Goal: Transaction & Acquisition: Obtain resource

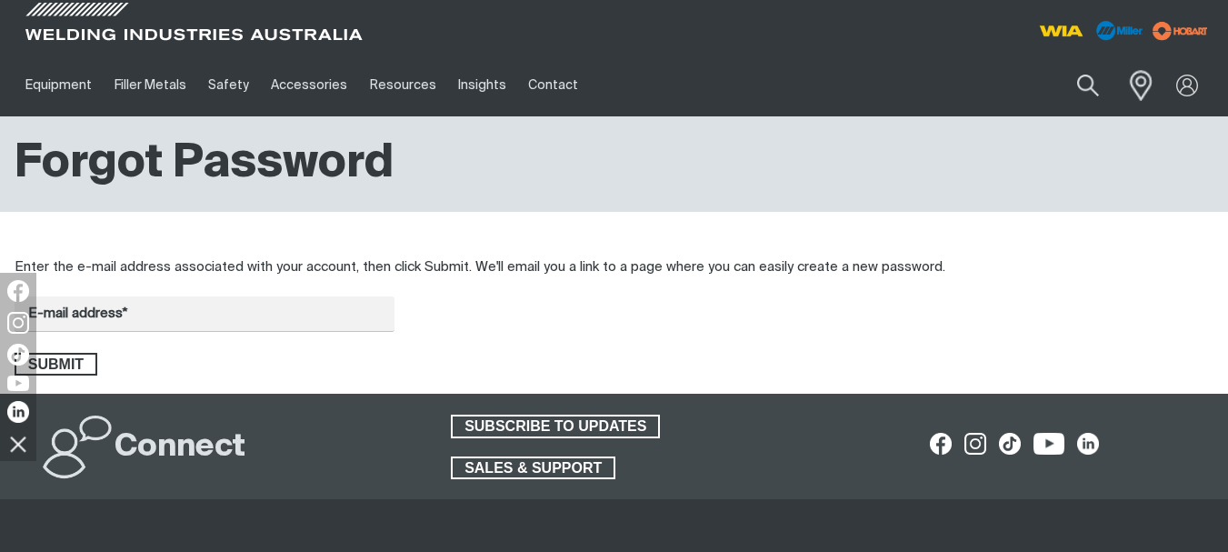
click at [1143, 81] on span at bounding box center [1136, 84] width 40 height 37
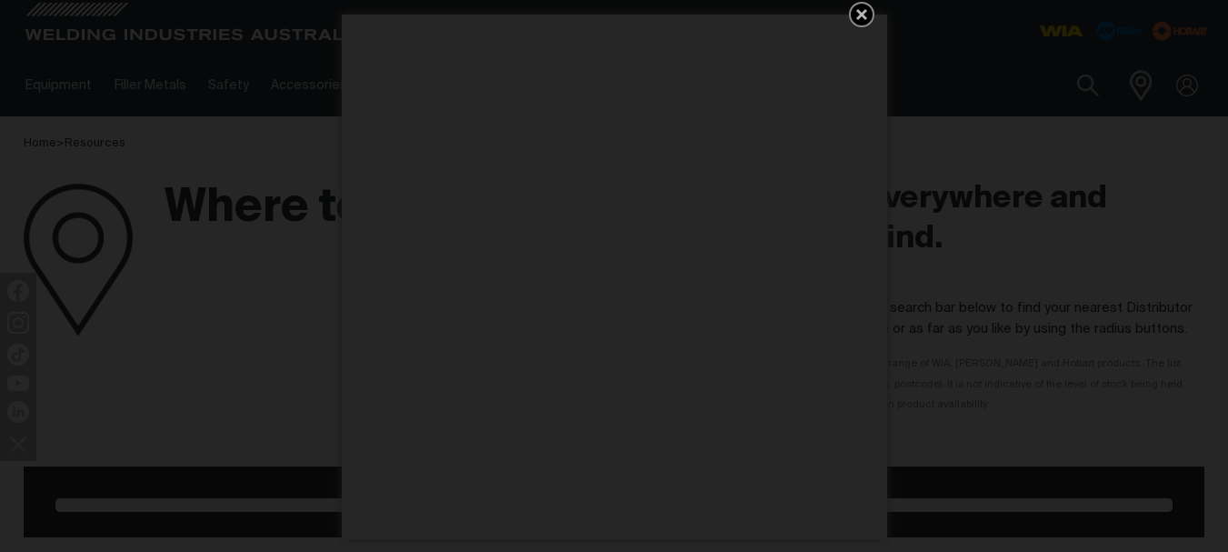
click at [861, 11] on icon "Get 5 WIA Welding Guides Free!" at bounding box center [862, 15] width 22 height 22
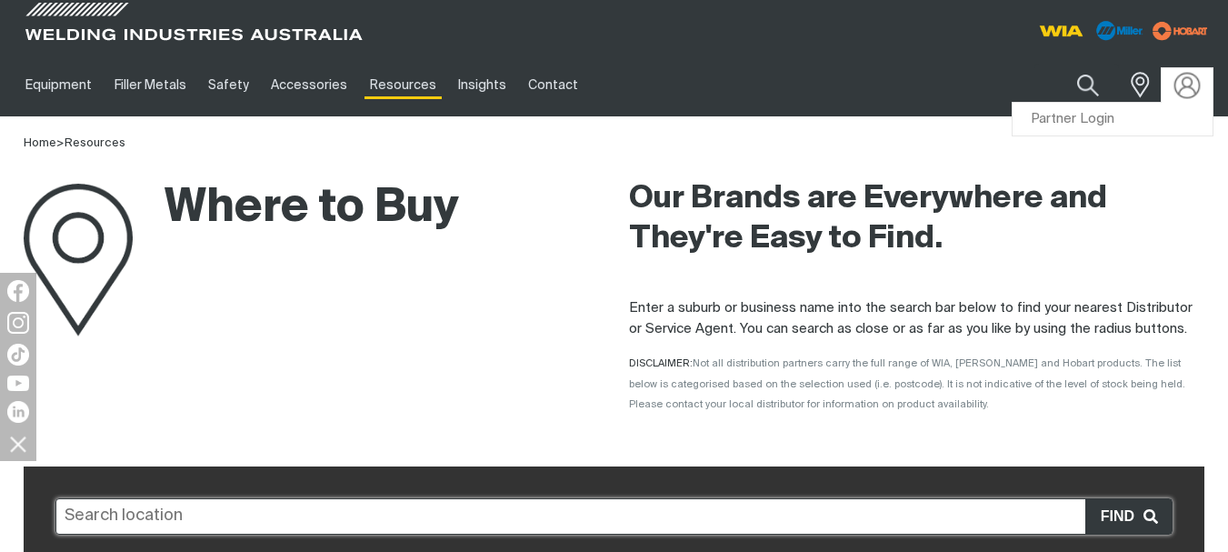
click at [1186, 82] on img at bounding box center [1187, 85] width 26 height 26
click at [1192, 83] on img at bounding box center [1187, 85] width 26 height 26
click at [1129, 119] on link "Partner Login" at bounding box center [1112, 120] width 200 height 34
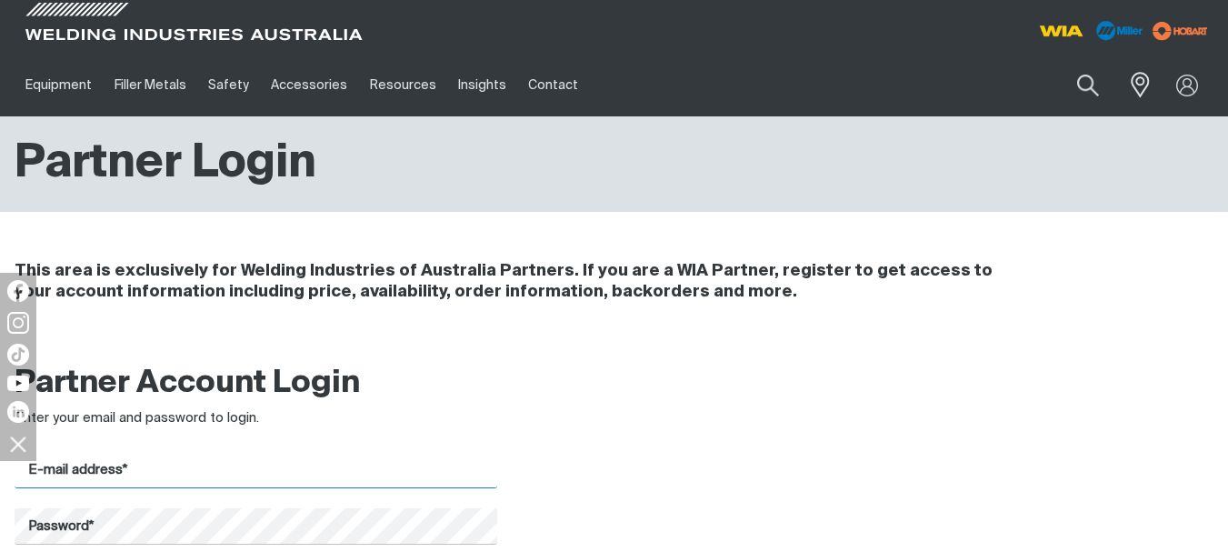
type input "[PERSON_NAME][EMAIL_ADDRESS][DOMAIN_NAME]"
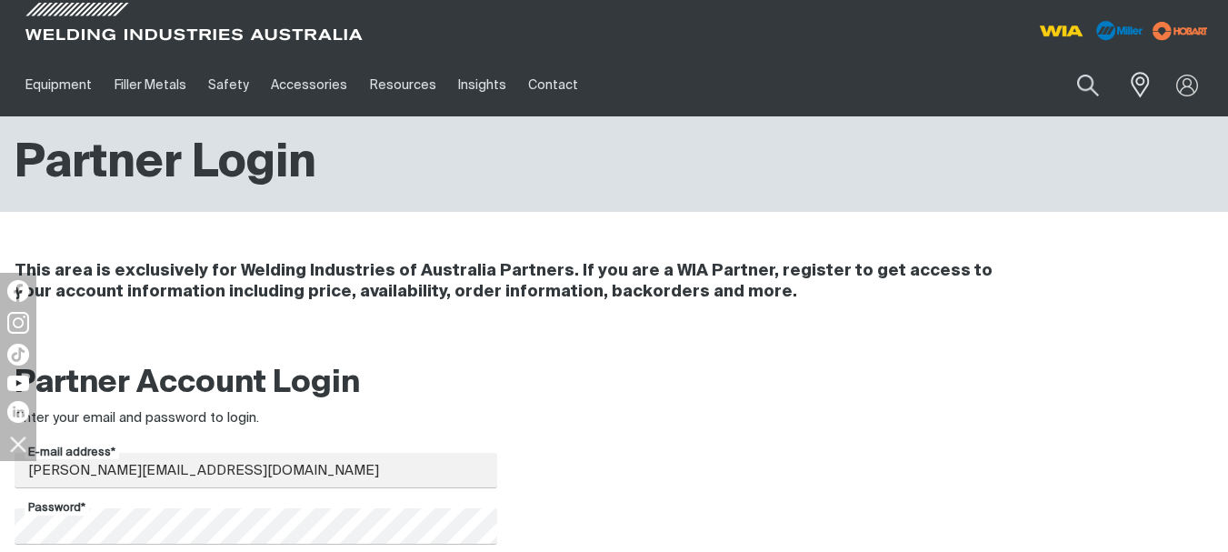
scroll to position [182, 0]
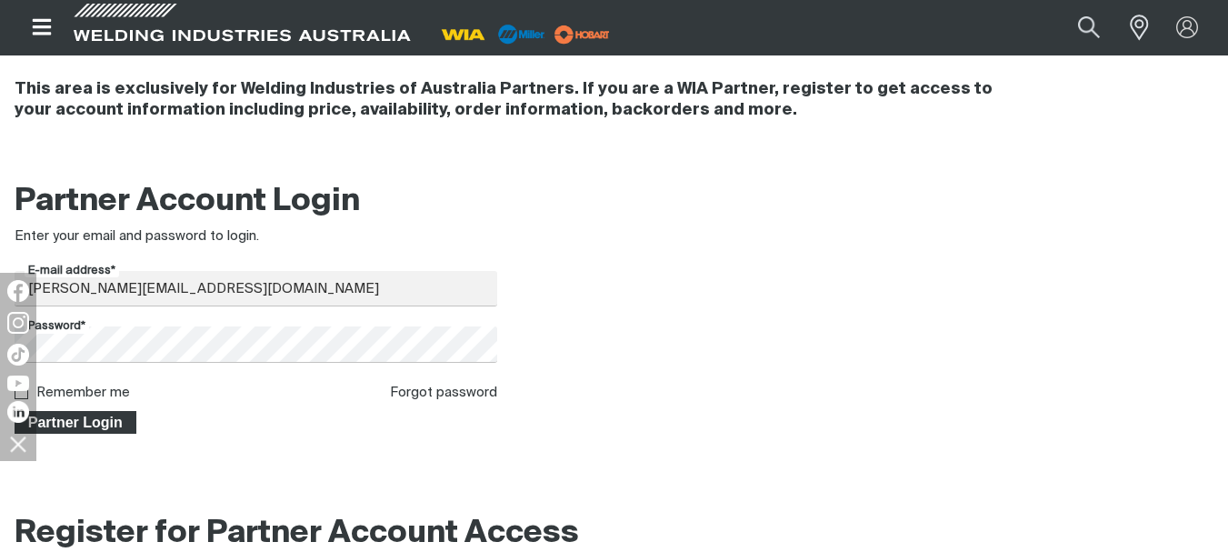
click at [116, 422] on span "Partner Login" at bounding box center [75, 423] width 118 height 24
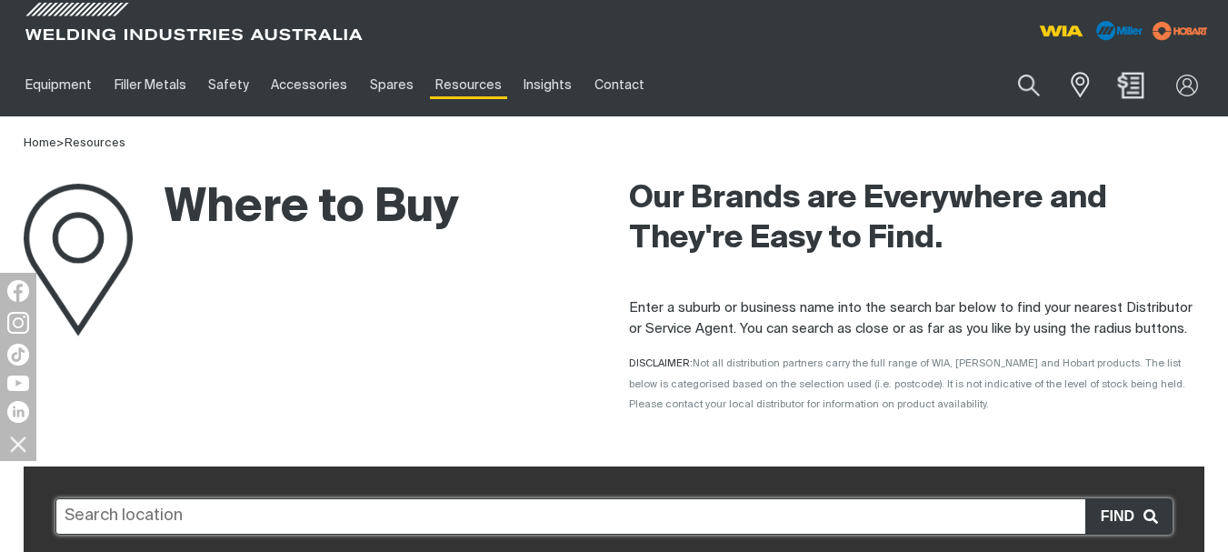
click at [1133, 78] on img "Shopping cart (0 product(s))" at bounding box center [1131, 85] width 26 height 26
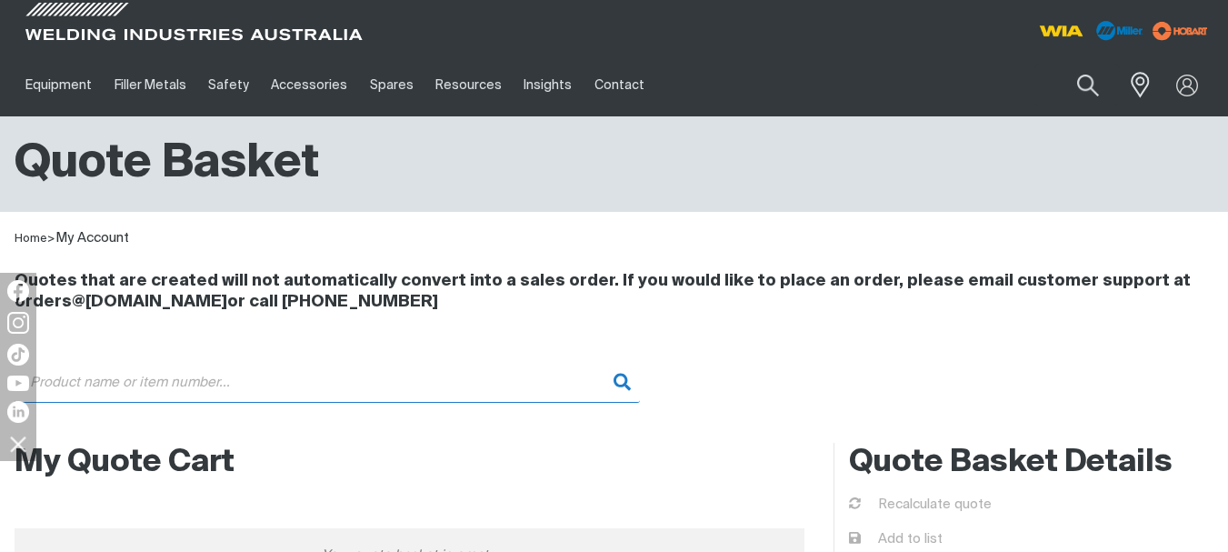
click at [112, 387] on input "Search" at bounding box center [327, 382] width 625 height 41
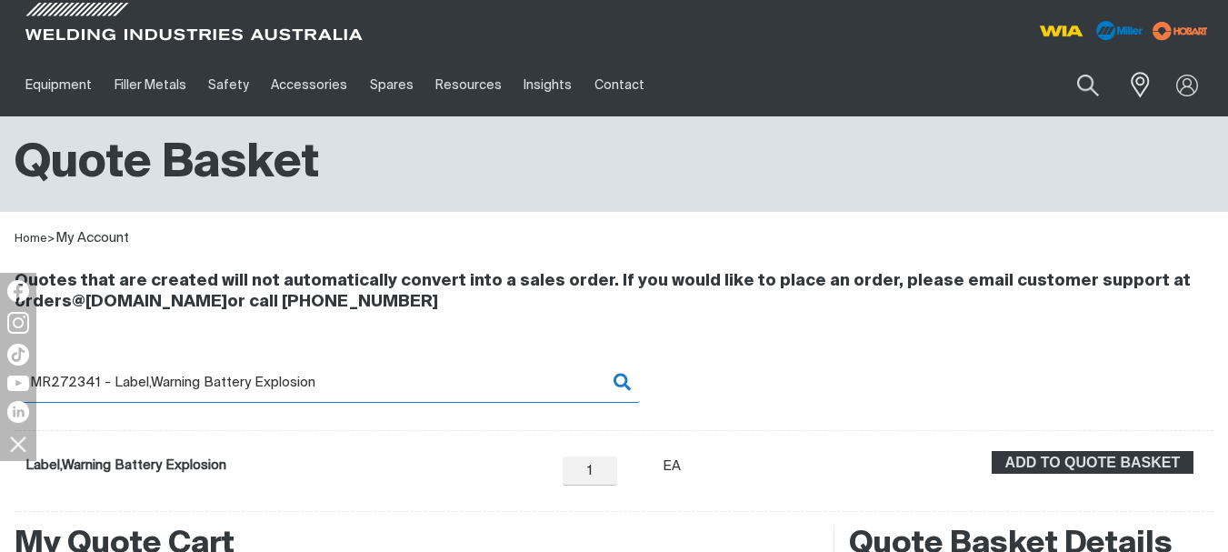
scroll to position [273, 0]
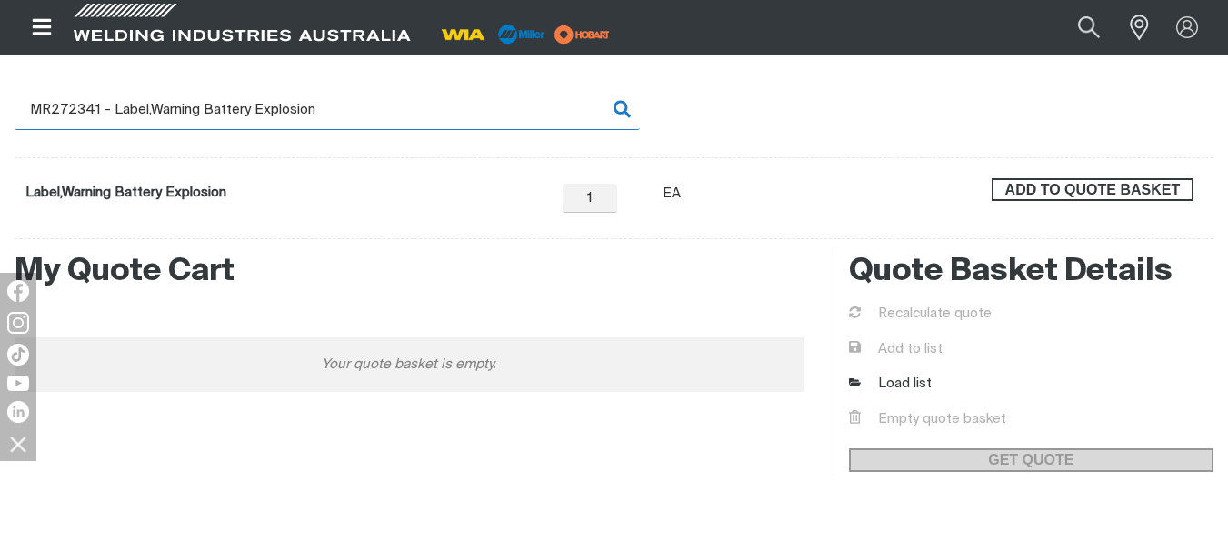
type input "MR272341 - Label,Warning Battery Explosion"
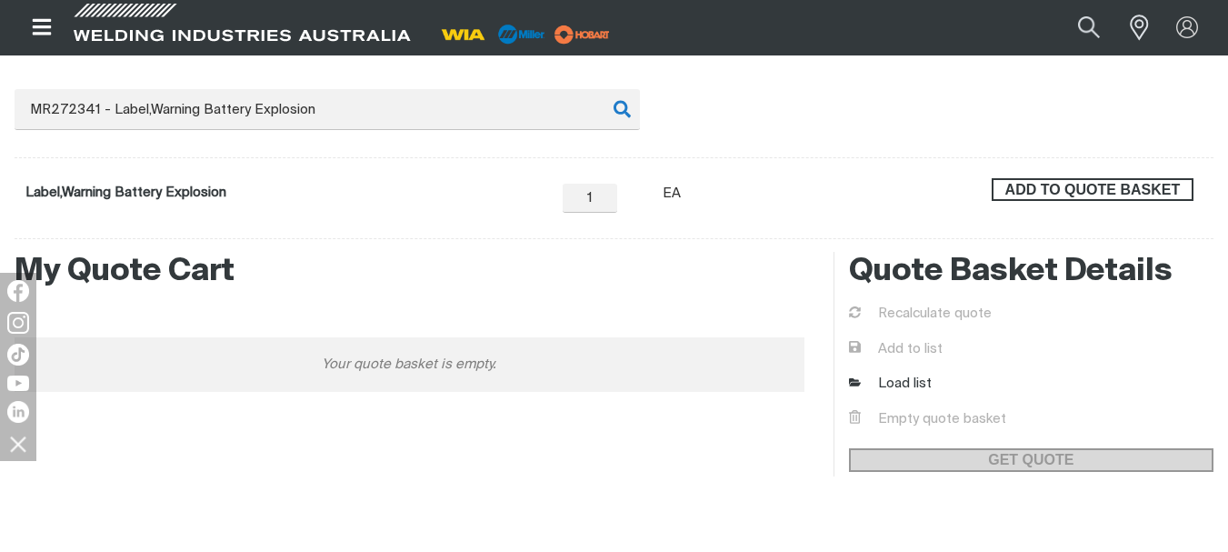
click at [1059, 184] on span "ADD TO QUOTE BASKET" at bounding box center [1092, 190] width 198 height 24
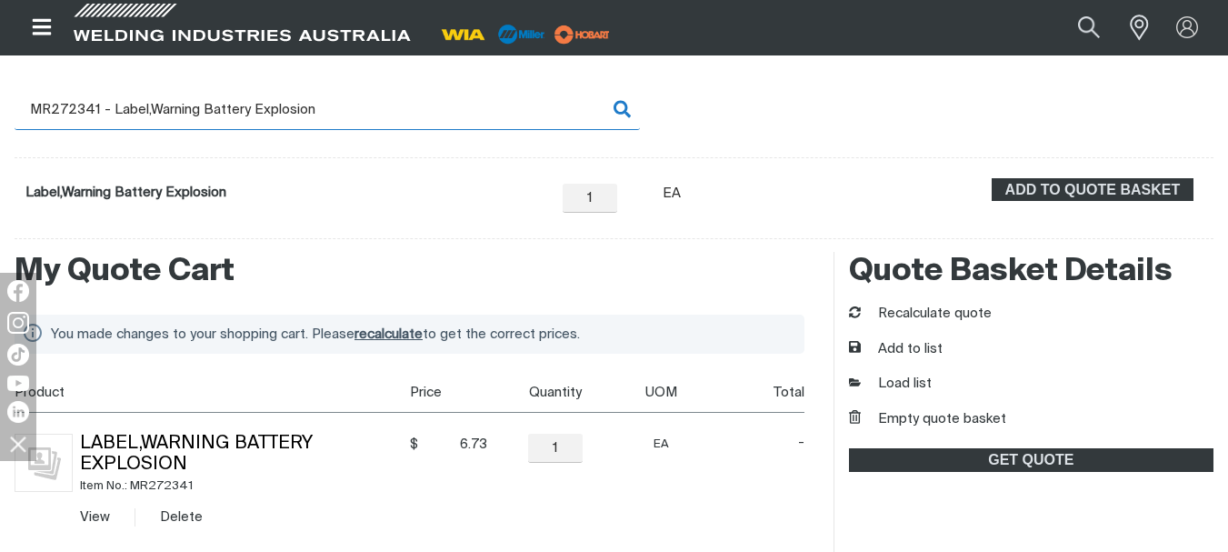
scroll to position [363, 0]
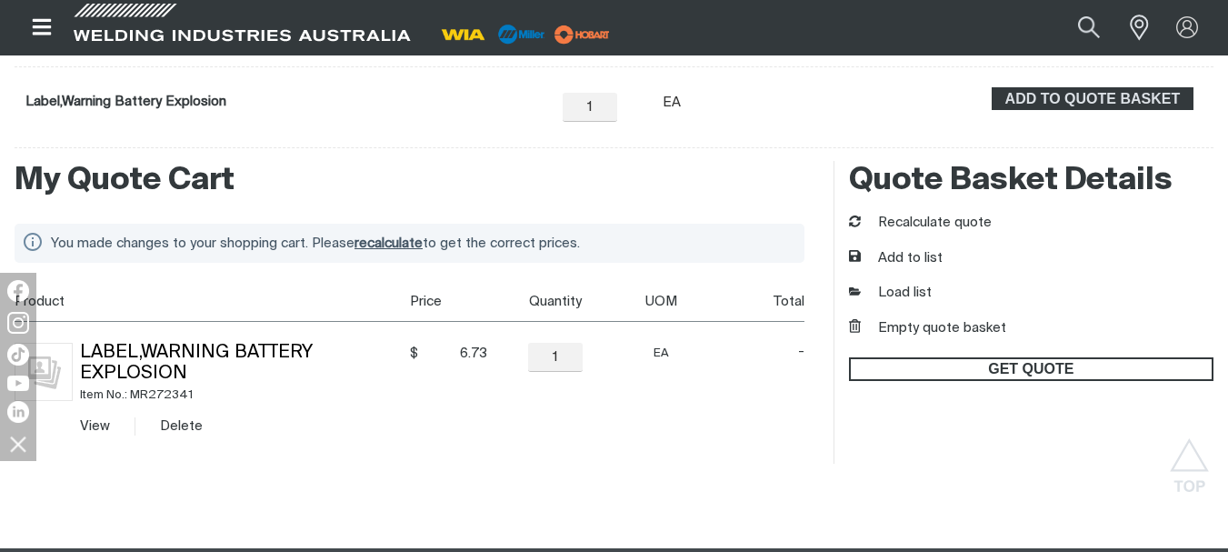
click at [928, 360] on span "GET QUOTE" at bounding box center [1031, 369] width 361 height 24
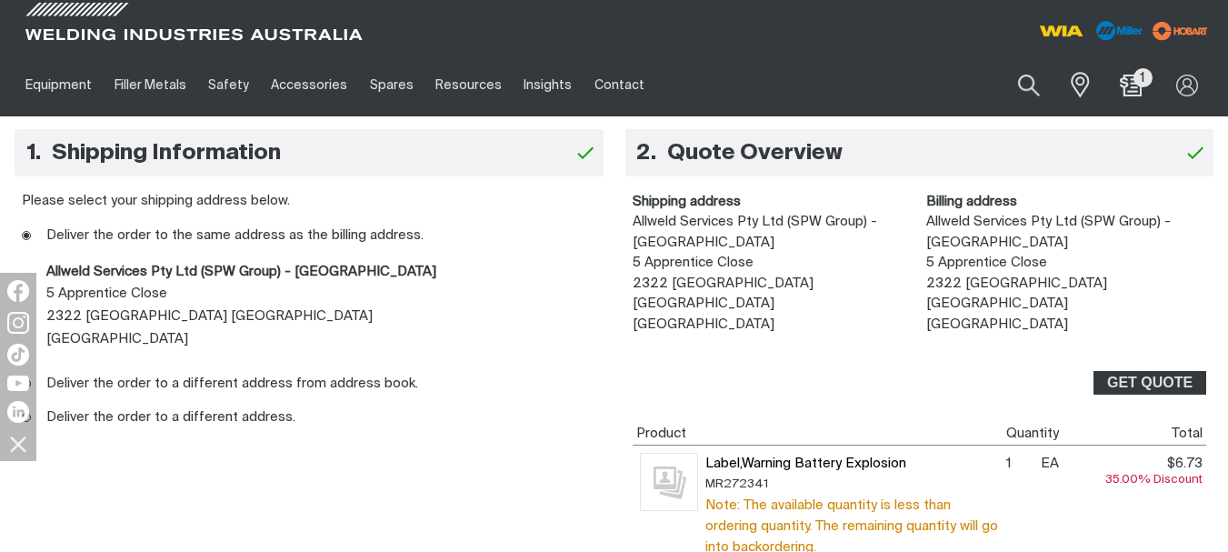
scroll to position [91, 0]
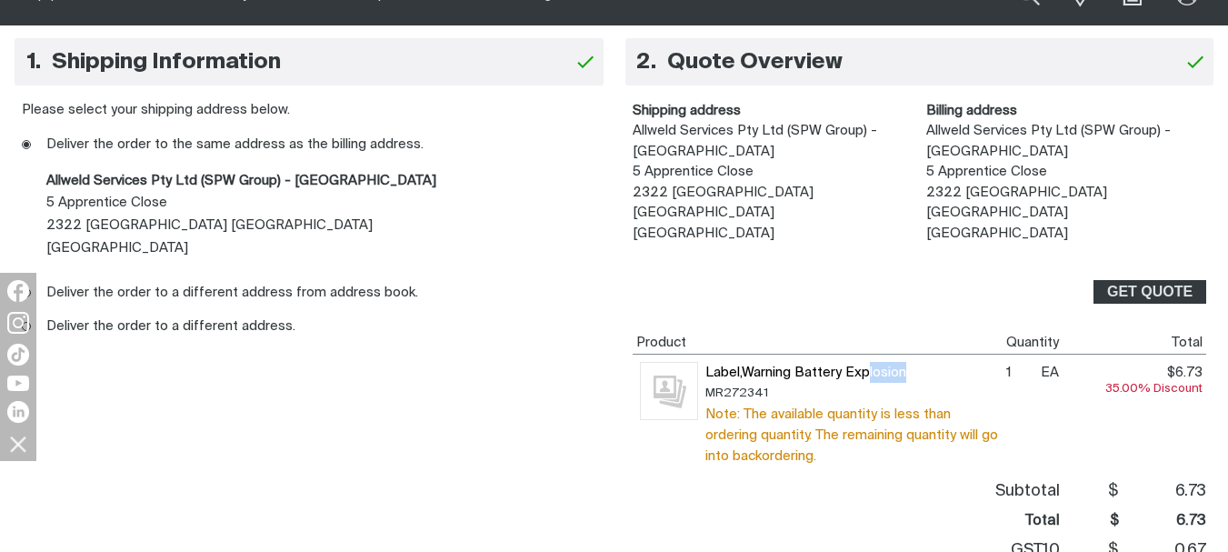
drag, startPoint x: 908, startPoint y: 350, endPoint x: 867, endPoint y: 345, distance: 41.1
click at [868, 362] on span "Label,Warning Battery Explosion" at bounding box center [852, 372] width 294 height 21
click at [882, 362] on span "Label,Warning Battery Explosion" at bounding box center [852, 372] width 294 height 21
drag, startPoint x: 704, startPoint y: 349, endPoint x: 927, endPoint y: 353, distance: 222.7
click at [927, 362] on span "Label,Warning Battery Explosion" at bounding box center [852, 372] width 294 height 21
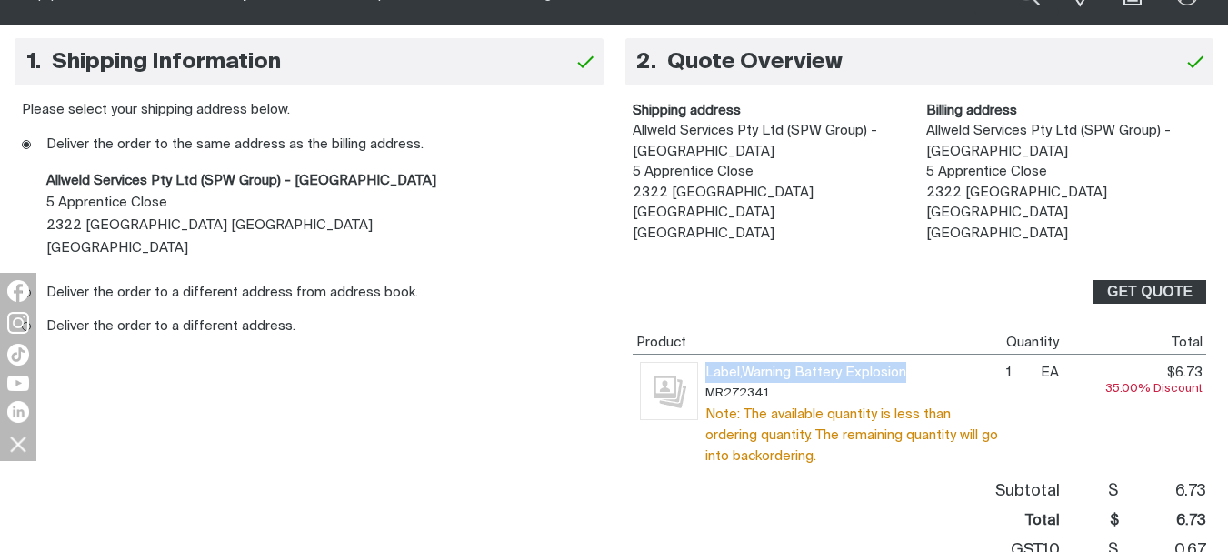
copy span "Label,Warning Battery Explosion"
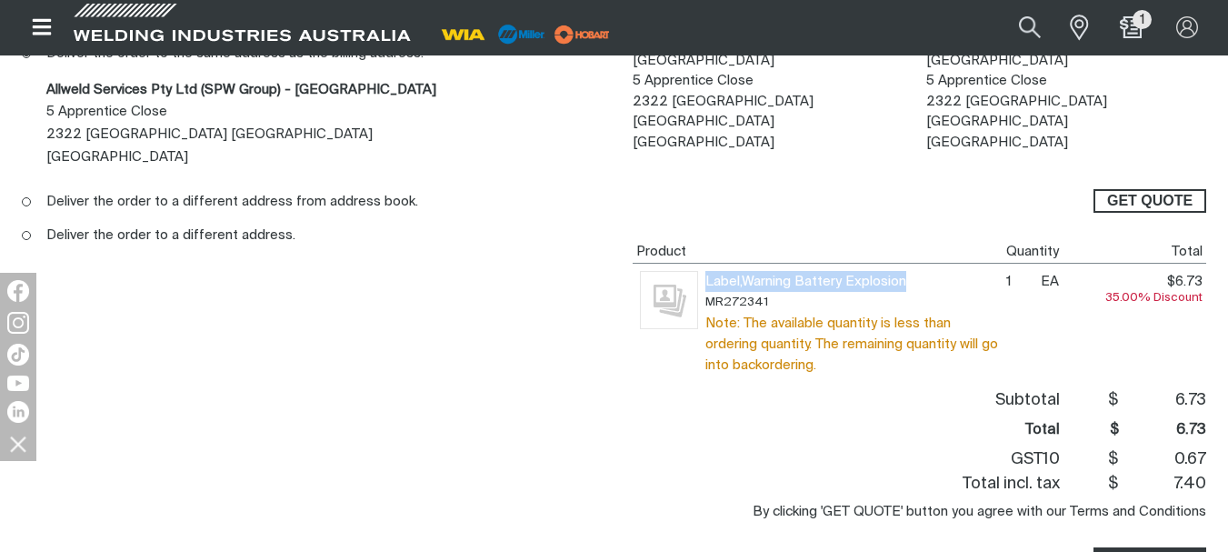
click at [1139, 189] on span "GET QUOTE" at bounding box center [1149, 201] width 85 height 24
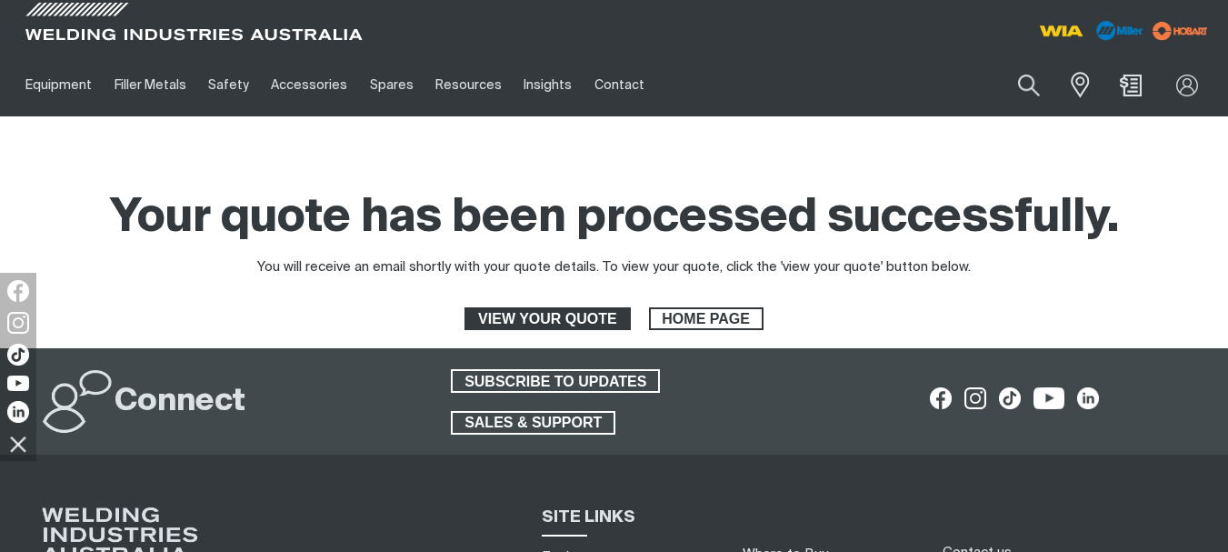
click at [545, 315] on span "VIEW YOUR QUOTE" at bounding box center [547, 319] width 162 height 24
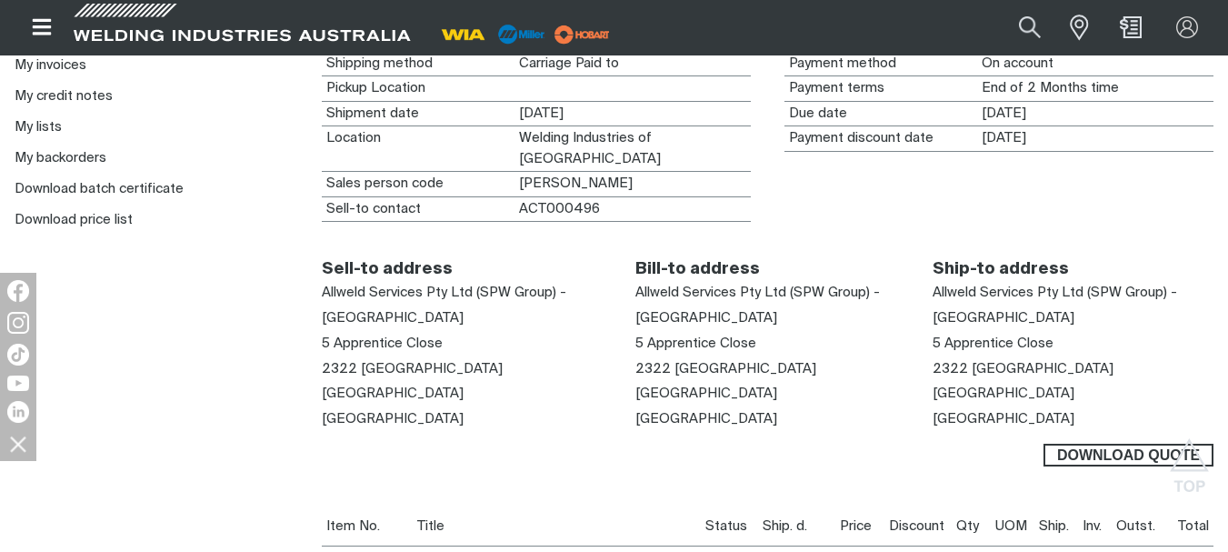
scroll to position [636, 0]
